Goal: Information Seeking & Learning: Find contact information

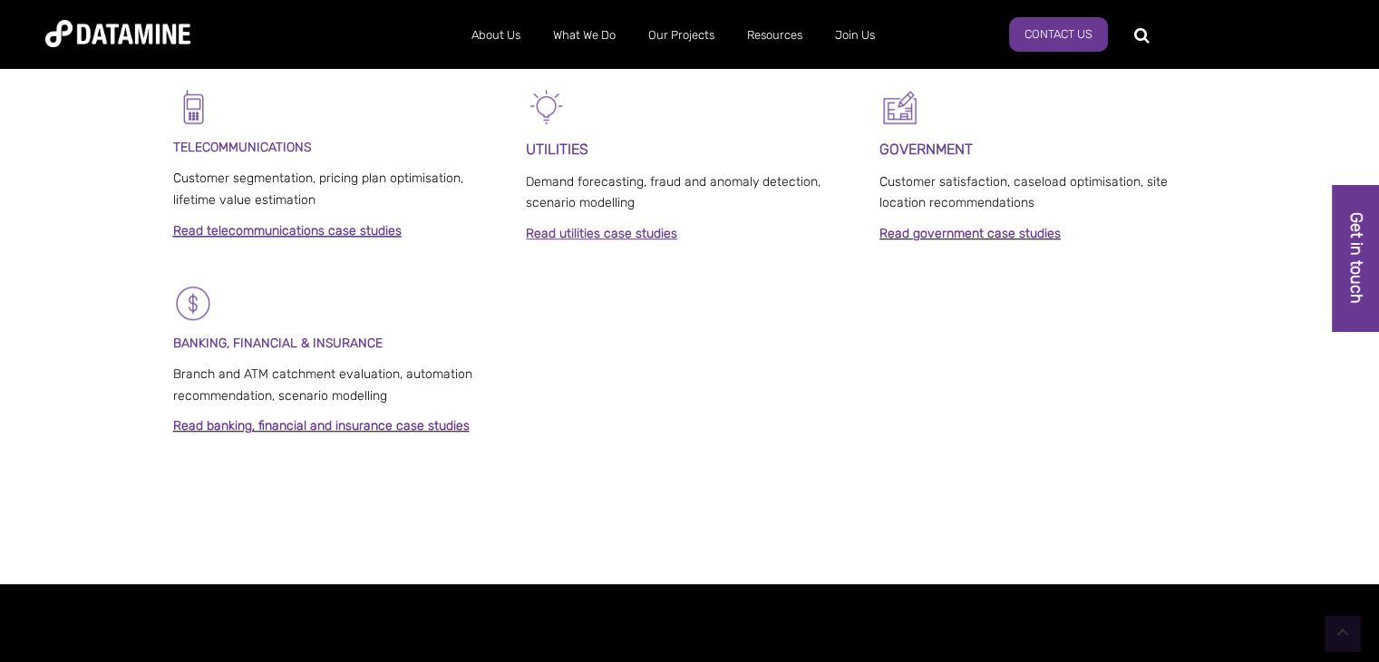
scroll to position [1537, 0]
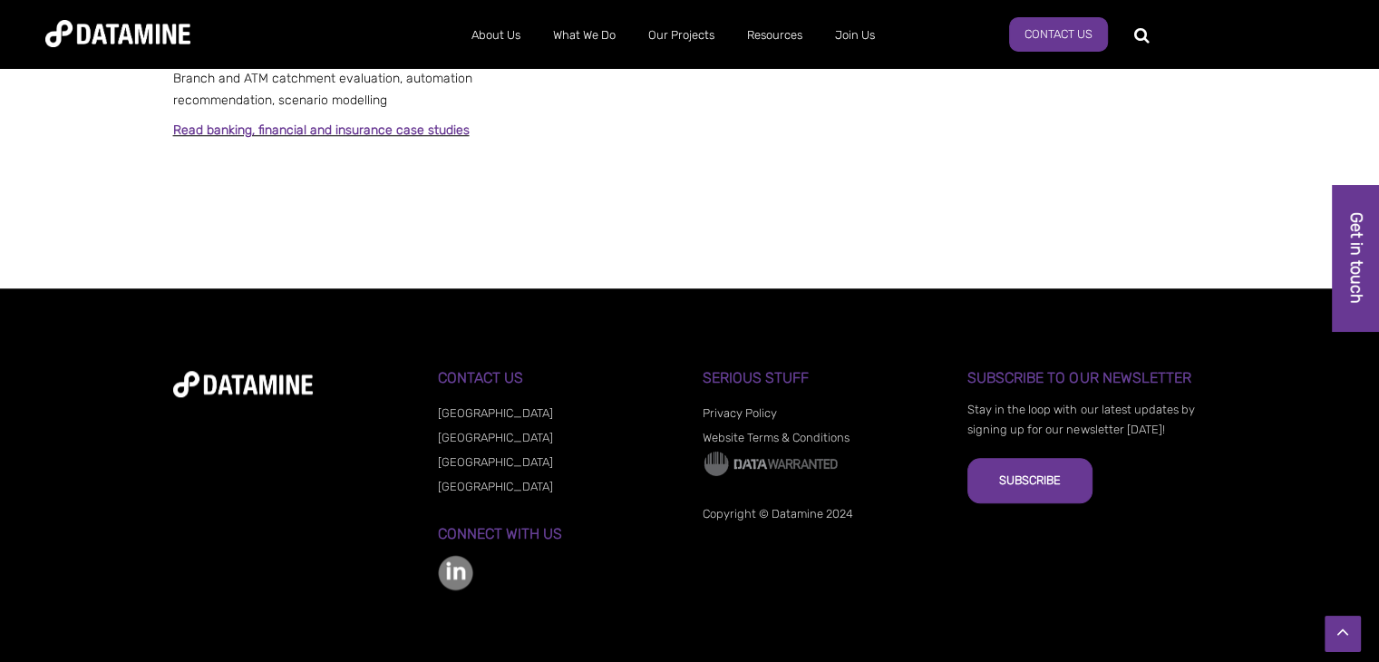
click at [458, 574] on img at bounding box center [455, 572] width 35 height 35
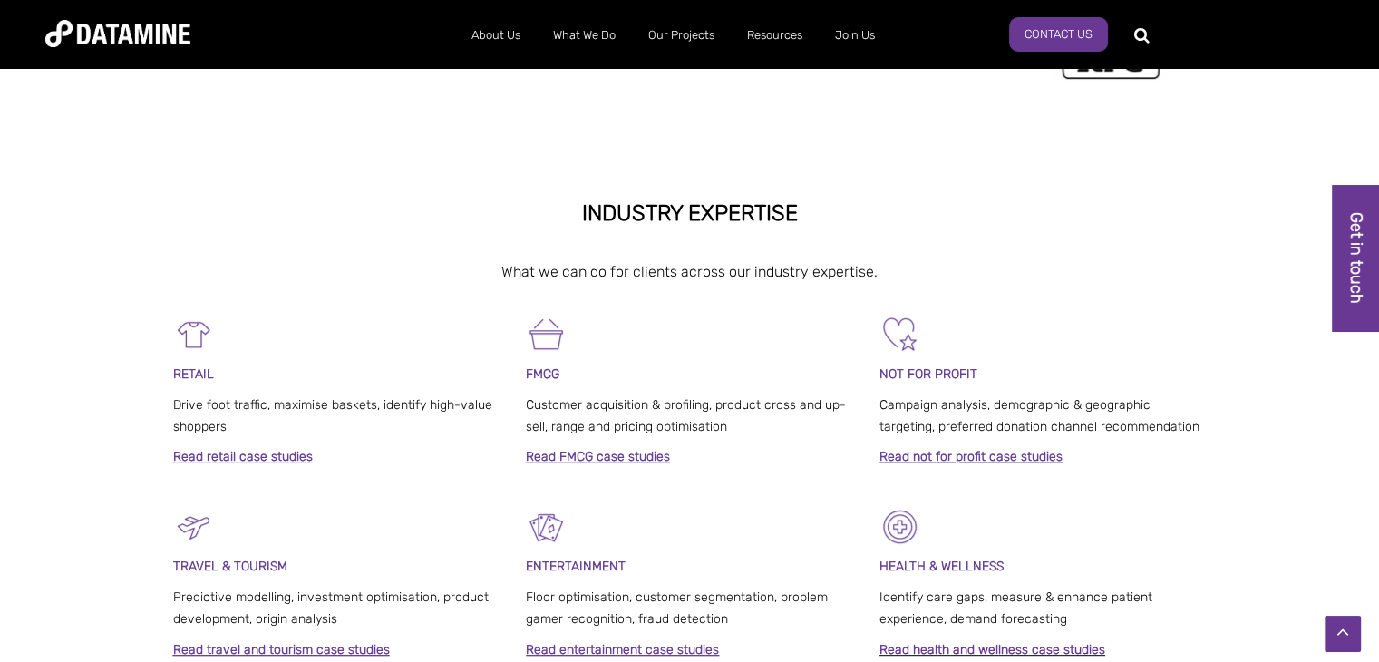
scroll to position [540, 0]
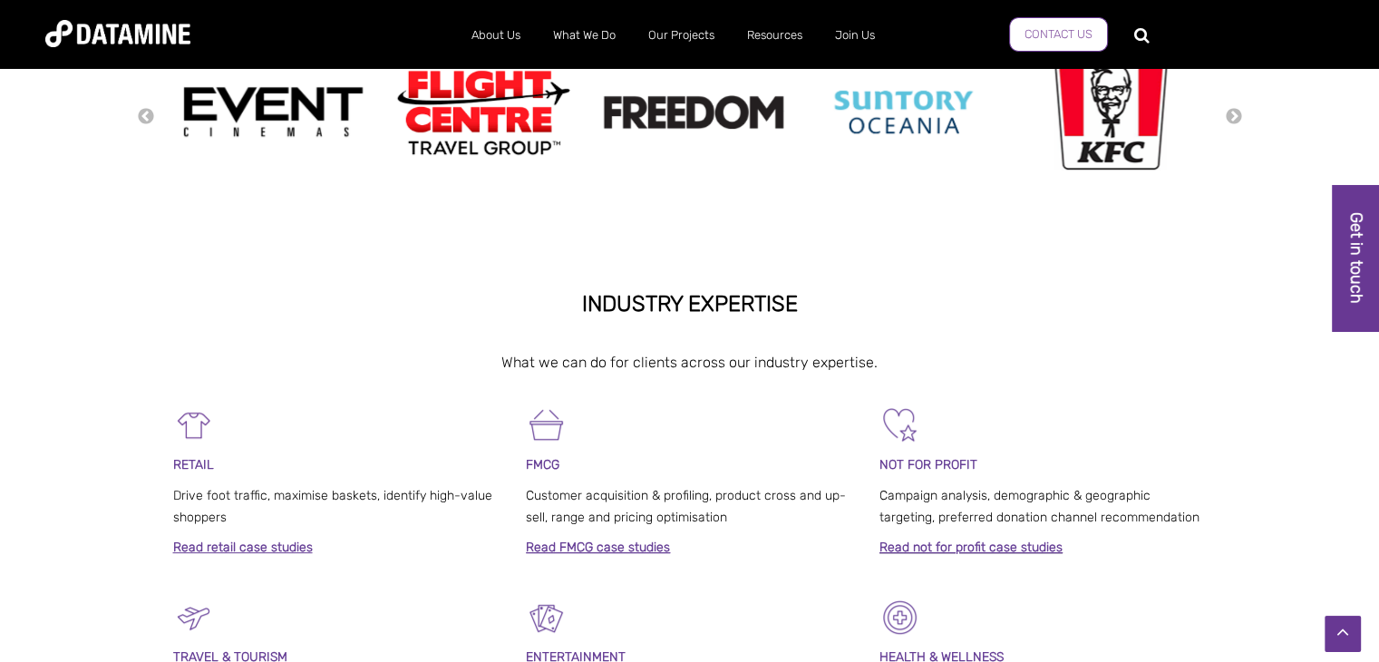
click at [1030, 38] on link "Contact Us" at bounding box center [1058, 34] width 99 height 34
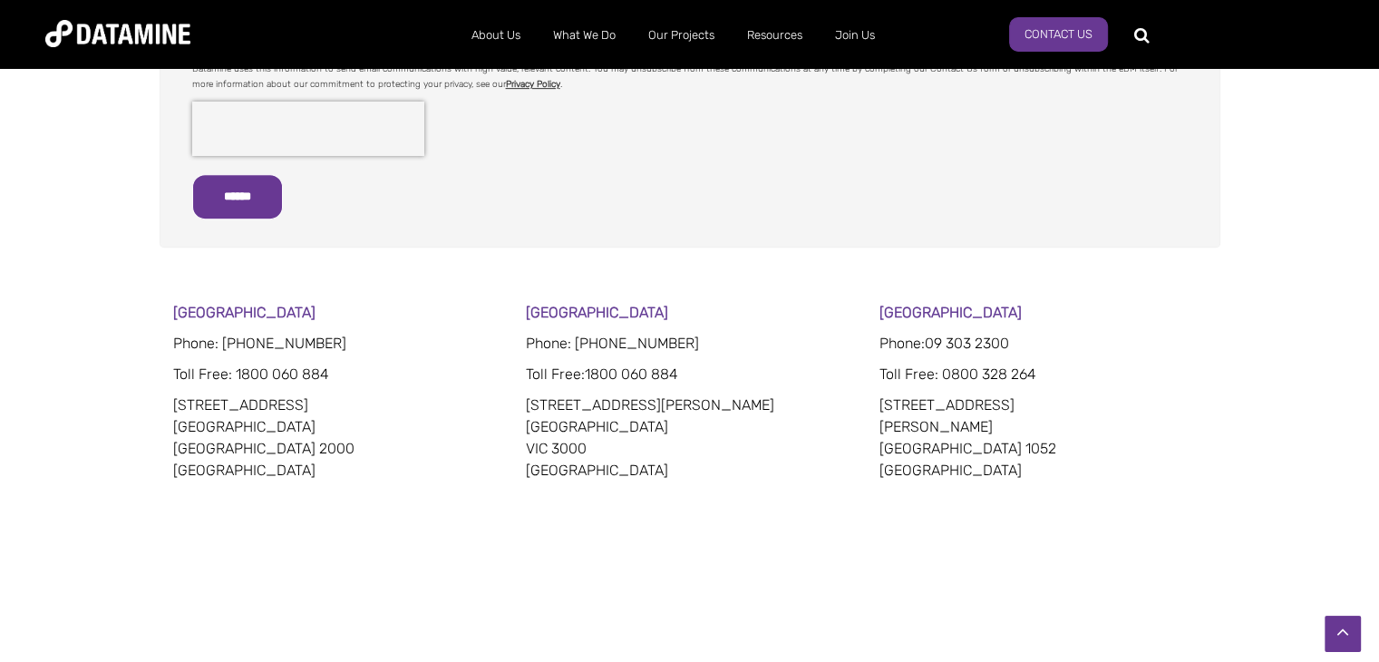
scroll to position [906, 0]
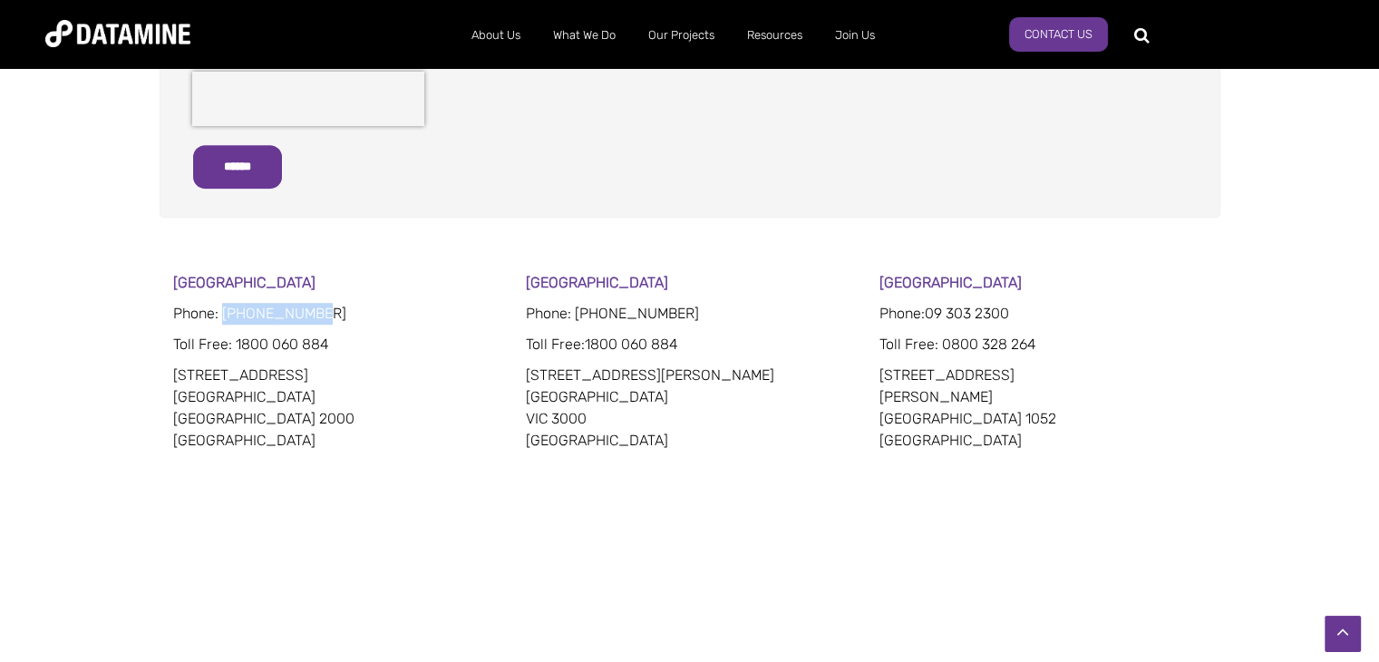
drag, startPoint x: 314, startPoint y: 314, endPoint x: 226, endPoint y: 305, distance: 88.3
click at [226, 305] on span "Phone: [PHONE_NUMBER]" at bounding box center [259, 313] width 173 height 17
copy span "02 8022 8332"
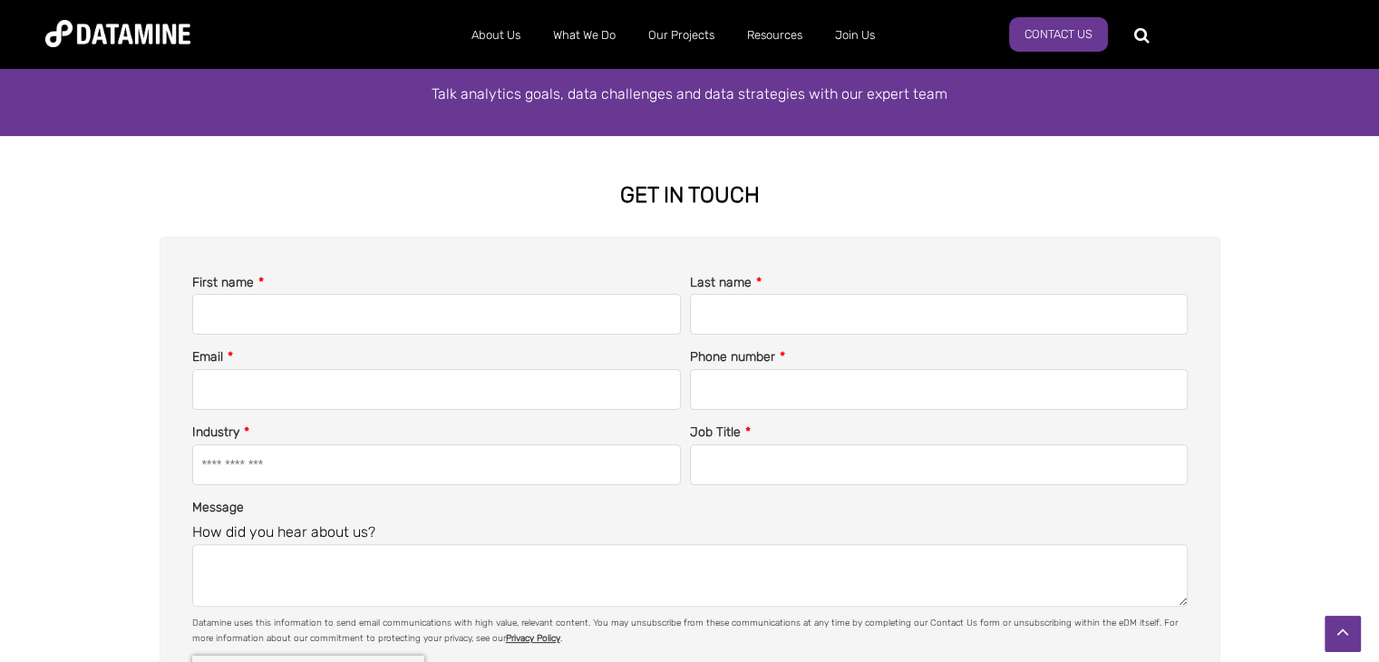
scroll to position [0, 0]
